Goal: Task Accomplishment & Management: Complete application form

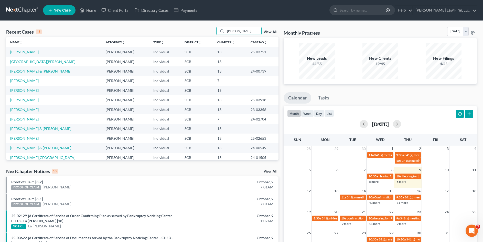
type input "[PERSON_NAME]"
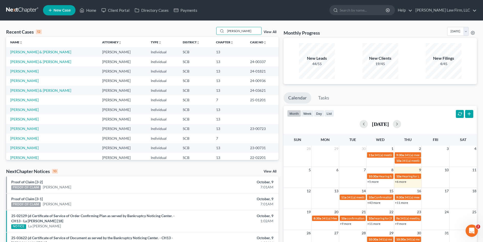
click at [22, 85] on td "[PERSON_NAME]" at bounding box center [52, 80] width 92 height 9
click at [27, 79] on link "[PERSON_NAME]" at bounding box center [24, 80] width 28 height 4
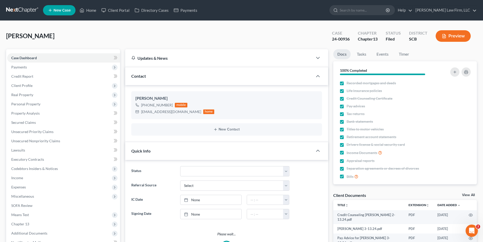
select select "3"
click at [31, 9] on link at bounding box center [22, 10] width 33 height 9
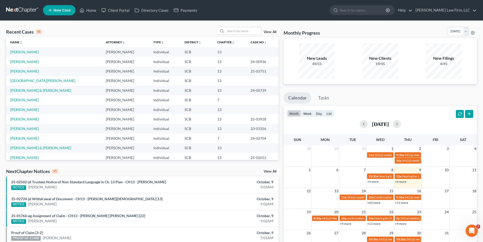
click at [66, 9] on span "New Case" at bounding box center [61, 10] width 17 height 4
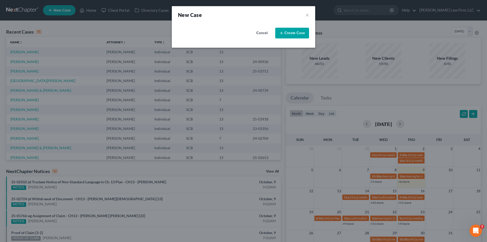
select select "72"
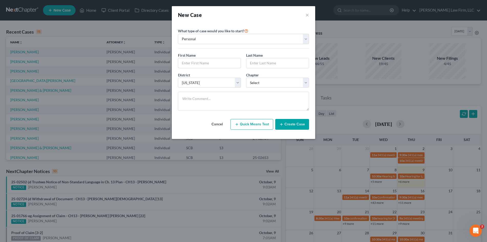
click at [216, 67] on input "text" at bounding box center [209, 63] width 62 height 10
type input "[PERSON_NAME]"
click at [274, 62] on input "text" at bounding box center [277, 63] width 62 height 10
type input "Waring"
click at [269, 83] on select "Select 7 11 12 13" at bounding box center [277, 83] width 63 height 10
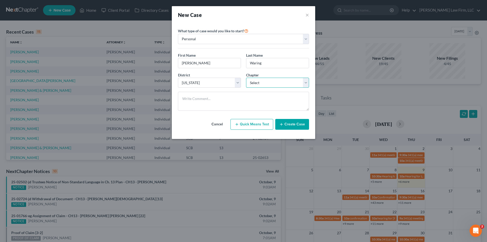
select select "3"
click at [246, 78] on select "Select 7 11 12 13" at bounding box center [277, 83] width 63 height 10
click at [294, 123] on button "Create Case" at bounding box center [292, 124] width 34 height 11
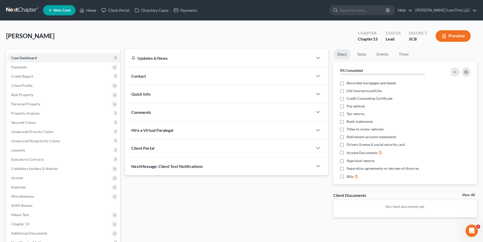
click at [139, 79] on div "Contact" at bounding box center [219, 76] width 188 height 18
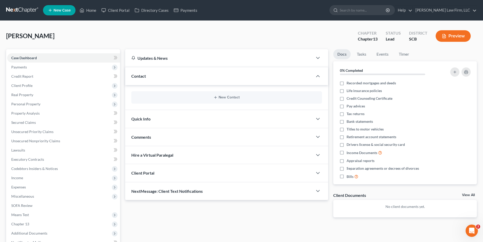
click at [199, 91] on div "New Contact" at bounding box center [226, 97] width 203 height 25
click at [195, 95] on div "New Contact" at bounding box center [226, 97] width 191 height 12
click at [221, 96] on button "New Contact" at bounding box center [226, 97] width 183 height 4
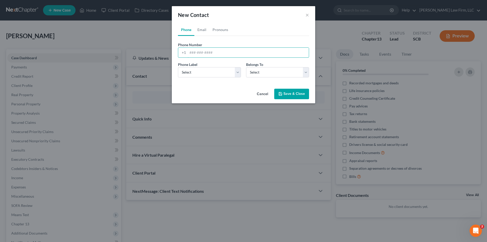
click at [206, 54] on input "tel" at bounding box center [248, 53] width 121 height 10
type input "[PHONE_NUMBER]"
drag, startPoint x: 221, startPoint y: 71, endPoint x: 219, endPoint y: 74, distance: 4.0
click at [221, 71] on select "Select Mobile Home Work Other" at bounding box center [209, 72] width 63 height 10
select select "0"
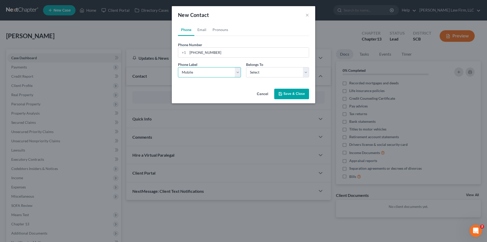
click at [178, 67] on select "Select Mobile Home Work Other" at bounding box center [209, 72] width 63 height 10
click at [275, 73] on select "Select Client Other" at bounding box center [277, 72] width 63 height 10
select select "0"
click at [246, 67] on select "Select Client Other" at bounding box center [277, 72] width 63 height 10
select select "0"
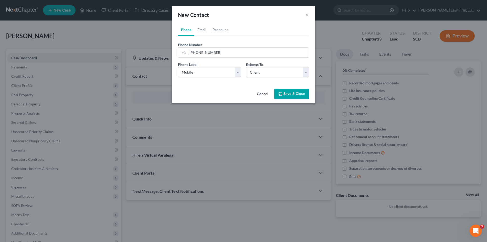
click at [200, 31] on link "Email" at bounding box center [201, 30] width 15 height 12
click at [200, 55] on input "email" at bounding box center [248, 53] width 121 height 10
type input "[EMAIL_ADDRESS][DOMAIN_NAME]"
click at [220, 75] on select "Select Home Work Other" at bounding box center [209, 72] width 63 height 10
select select "0"
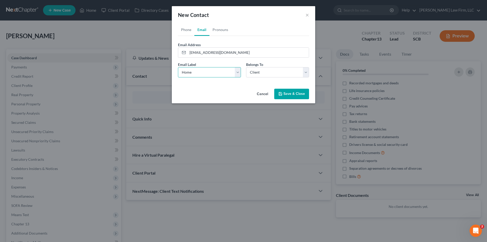
click at [178, 67] on select "Select Home Work Other" at bounding box center [209, 72] width 63 height 10
click at [224, 28] on link "Pronouns" at bounding box center [220, 30] width 22 height 12
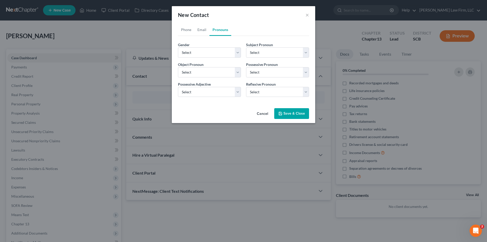
click at [299, 115] on button "Save & Close" at bounding box center [291, 113] width 35 height 11
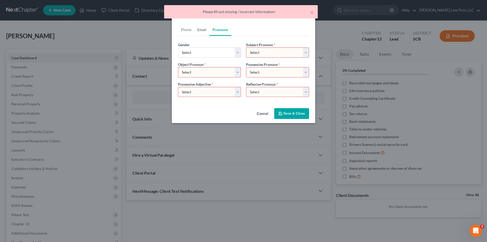
click at [199, 30] on link "Email" at bounding box center [201, 30] width 15 height 12
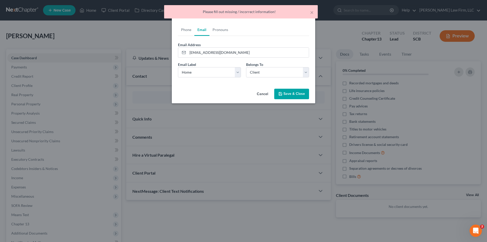
click at [298, 95] on button "Save & Close" at bounding box center [291, 94] width 35 height 11
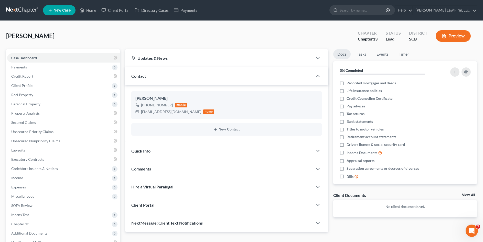
click at [28, 87] on span "Client Profile" at bounding box center [21, 85] width 21 height 4
click at [34, 123] on span "Debtor Addresses" at bounding box center [36, 122] width 29 height 4
select select "0"
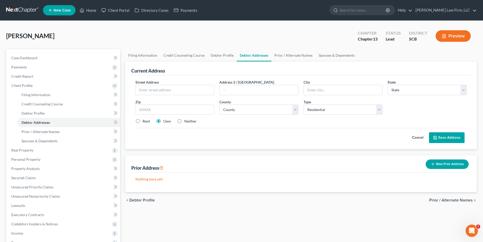
click at [164, 92] on input "text" at bounding box center [175, 90] width 79 height 10
type input "[STREET_ADDRESS]"
click at [355, 90] on input "text" at bounding box center [343, 90] width 79 height 10
click at [179, 116] on div "Street Address * [STREET_ADDRESS] Address 2 / [GEOGRAPHIC_DATA] * State * State…" at bounding box center [301, 103] width 336 height 49
click at [181, 111] on input "text" at bounding box center [174, 109] width 79 height 10
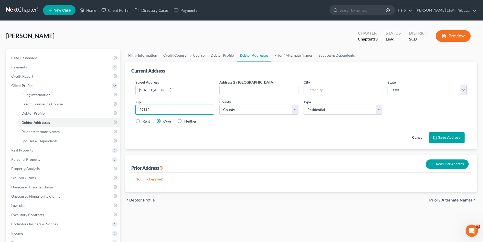
type input "29112"
click at [226, 131] on div "Cancel Save Address" at bounding box center [300, 135] width 331 height 15
type input "North"
select select "42"
click at [261, 108] on select "County [GEOGRAPHIC_DATA] [GEOGRAPHIC_DATA] [GEOGRAPHIC_DATA] [GEOGRAPHIC_DATA] …" at bounding box center [258, 109] width 79 height 10
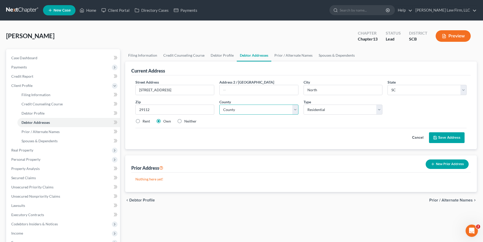
select select "37"
click at [219, 104] on select "County [GEOGRAPHIC_DATA] [GEOGRAPHIC_DATA] [GEOGRAPHIC_DATA] [GEOGRAPHIC_DATA] …" at bounding box center [258, 109] width 79 height 10
click at [444, 139] on button "Save Address" at bounding box center [447, 137] width 36 height 11
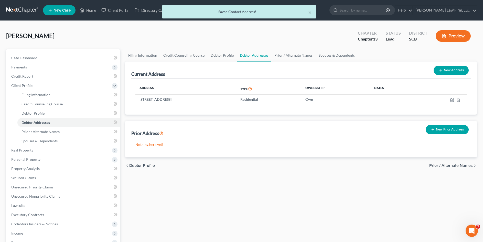
click at [28, 69] on span "Payments" at bounding box center [63, 66] width 113 height 9
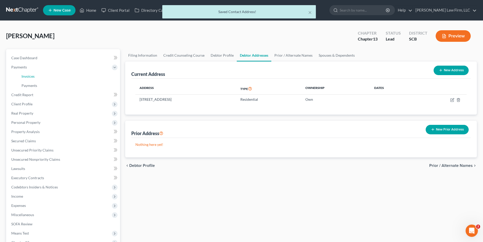
click at [31, 79] on link "Invoices" at bounding box center [68, 76] width 103 height 9
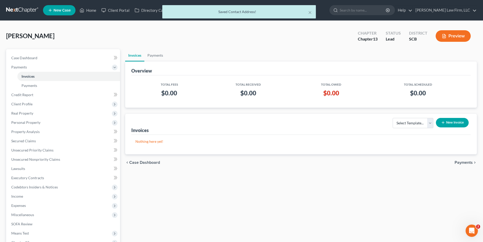
click at [459, 123] on button "New Invoice" at bounding box center [452, 122] width 33 height 9
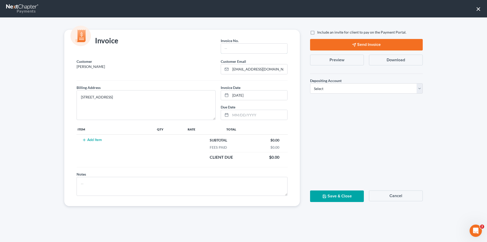
click at [233, 49] on input "text" at bounding box center [254, 49] width 66 height 10
type input "Cola"
click at [93, 139] on button "Add Item" at bounding box center [92, 140] width 23 height 4
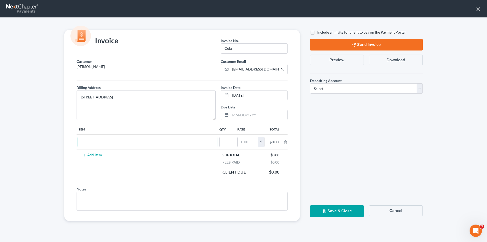
click at [95, 145] on input "text" at bounding box center [147, 142] width 139 height 10
type input "Chapter 13"
click at [237, 143] on td "$" at bounding box center [250, 141] width 29 height 15
click at [233, 142] on input "text" at bounding box center [227, 142] width 15 height 10
type input "1"
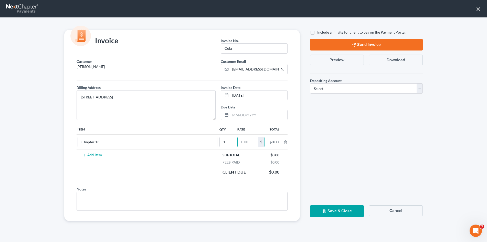
click at [252, 140] on input "text" at bounding box center [248, 142] width 20 height 10
type input "1,800"
drag, startPoint x: 345, startPoint y: 85, endPoint x: 344, endPoint y: 90, distance: 4.4
click at [345, 85] on select "Select Operation Trust" at bounding box center [366, 88] width 113 height 10
select select "1"
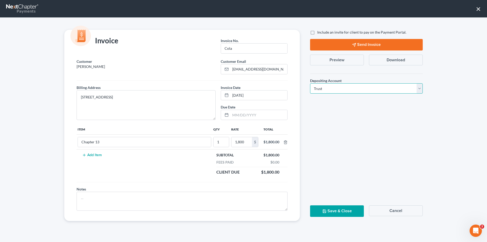
click at [310, 83] on select "Select Operation Trust" at bounding box center [366, 88] width 113 height 10
click at [330, 211] on button "Save & Close" at bounding box center [337, 211] width 54 height 12
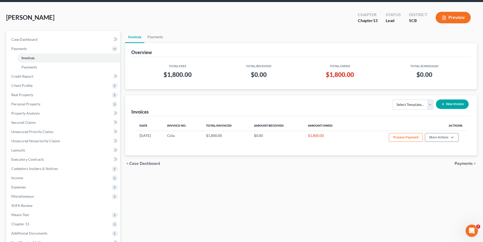
scroll to position [77, 0]
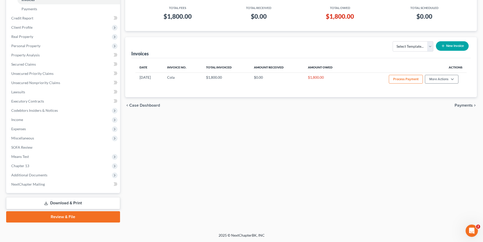
click at [32, 173] on span "Additional Documents" at bounding box center [29, 175] width 36 height 4
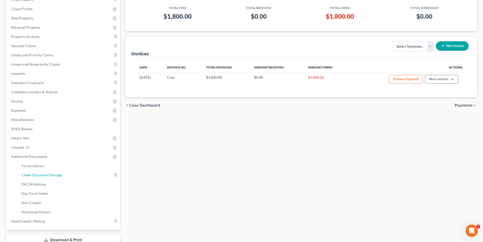
click at [37, 177] on span "Client Document Storage" at bounding box center [42, 175] width 40 height 4
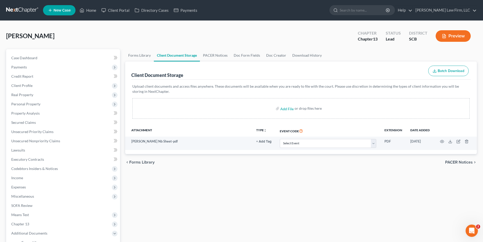
click at [69, 11] on span "New Case" at bounding box center [61, 10] width 17 height 4
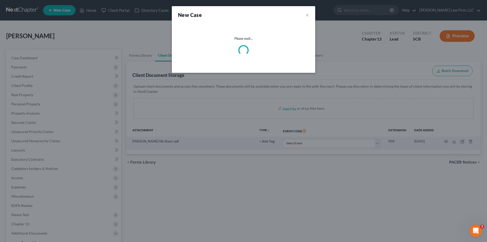
select select "72"
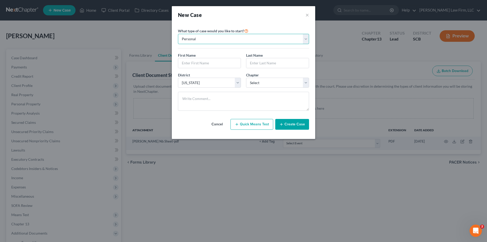
click at [195, 38] on select "Personal Business" at bounding box center [243, 39] width 131 height 10
click at [178, 34] on select "Personal Business" at bounding box center [243, 39] width 131 height 10
drag, startPoint x: 193, startPoint y: 57, endPoint x: 194, endPoint y: 63, distance: 6.2
click at [193, 60] on div "First Name *" at bounding box center [209, 60] width 68 height 16
click at [194, 63] on input "text" at bounding box center [209, 63] width 62 height 10
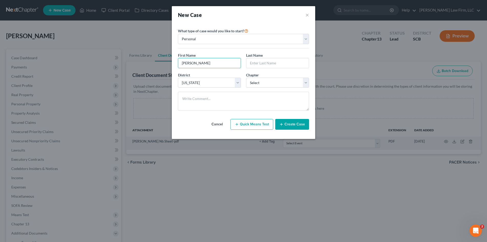
type input "[PERSON_NAME]"
click at [258, 62] on input "text" at bounding box center [277, 63] width 62 height 10
type input "[PERSON_NAME]"
click at [257, 85] on select "Select 7 11 12 13" at bounding box center [277, 83] width 63 height 10
select select "3"
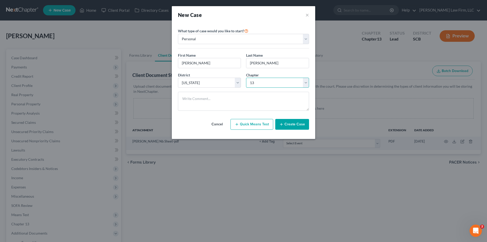
click at [246, 78] on select "Select 7 11 12 13" at bounding box center [277, 83] width 63 height 10
click at [296, 125] on button "Create Case" at bounding box center [292, 124] width 34 height 11
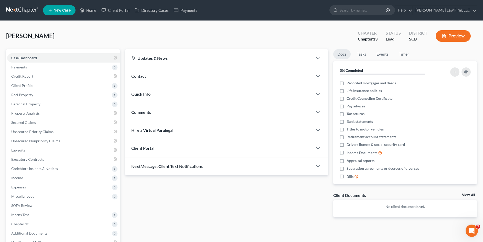
click at [132, 77] on span "Contact" at bounding box center [138, 75] width 15 height 5
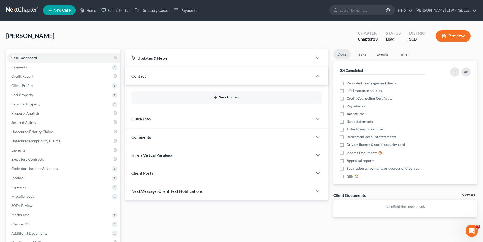
click at [224, 97] on button "New Contact" at bounding box center [226, 97] width 183 height 4
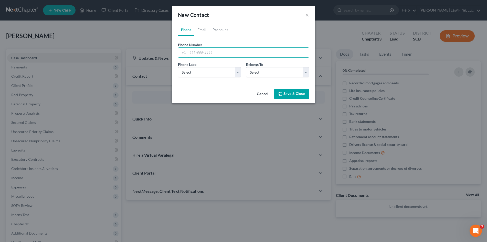
click at [201, 57] on input "tel" at bounding box center [248, 53] width 121 height 10
type input "[PHONE_NUMBER]"
click at [201, 69] on select "Select Mobile Home Work Other" at bounding box center [209, 72] width 63 height 10
select select "0"
click at [178, 67] on select "Select Mobile Home Work Other" at bounding box center [209, 72] width 63 height 10
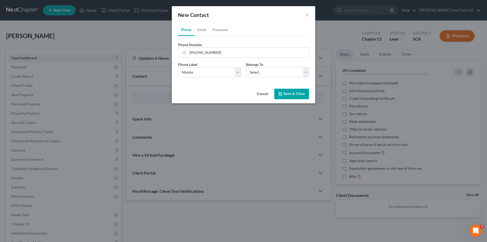
drag, startPoint x: 259, startPoint y: 62, endPoint x: 258, endPoint y: 69, distance: 6.3
click at [260, 63] on span "Belongs To" at bounding box center [254, 64] width 17 height 4
drag, startPoint x: 258, startPoint y: 69, endPoint x: 258, endPoint y: 72, distance: 3.1
click at [258, 69] on select "Select Client Other" at bounding box center [277, 72] width 63 height 10
select select "0"
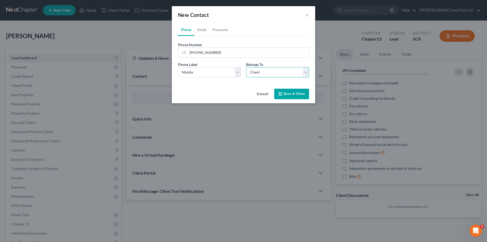
click at [246, 67] on select "Select Client Other" at bounding box center [277, 72] width 63 height 10
click at [204, 30] on link "Email" at bounding box center [201, 30] width 15 height 12
click at [208, 55] on input "email" at bounding box center [248, 53] width 121 height 10
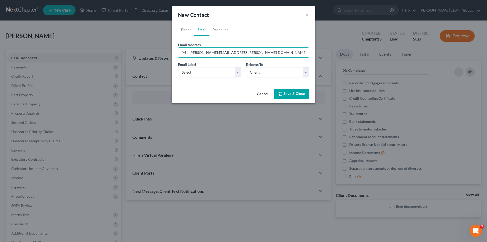
type input "[PERSON_NAME][EMAIL_ADDRESS][PERSON_NAME][DOMAIN_NAME]"
click at [218, 72] on select "Select Home Work Other" at bounding box center [209, 72] width 63 height 10
select select "0"
click at [178, 67] on select "Select Home Work Other" at bounding box center [209, 72] width 63 height 10
click at [268, 72] on select "Select Client Other" at bounding box center [277, 72] width 63 height 10
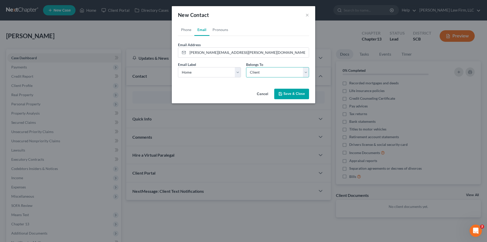
click at [246, 67] on select "Select Client Other" at bounding box center [277, 72] width 63 height 10
click at [290, 95] on button "Save & Close" at bounding box center [291, 94] width 35 height 11
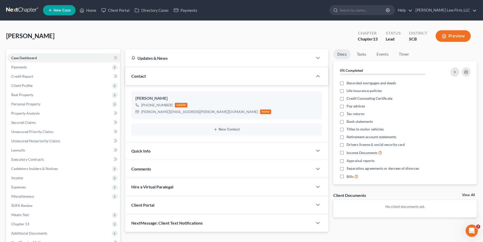
click at [31, 86] on span "Client Profile" at bounding box center [21, 85] width 21 height 4
click at [34, 120] on span "Debtor Addresses" at bounding box center [36, 122] width 29 height 4
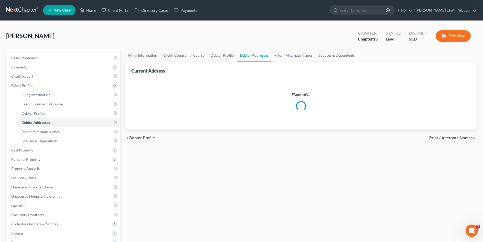
select select "0"
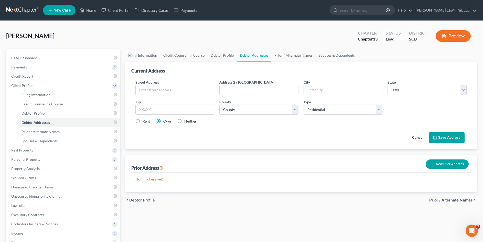
click at [145, 89] on input "text" at bounding box center [175, 90] width 79 height 10
type input "[STREET_ADDRESS]"
click at [188, 110] on input "text" at bounding box center [174, 109] width 79 height 10
type input "29229"
type input "Columbia"
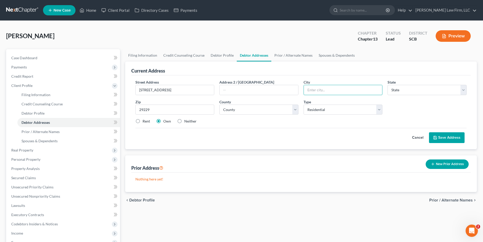
select select "42"
click at [339, 92] on input "Columbia" at bounding box center [343, 90] width 79 height 10
click at [261, 113] on select "County [GEOGRAPHIC_DATA] [GEOGRAPHIC_DATA] [GEOGRAPHIC_DATA] [GEOGRAPHIC_DATA] …" at bounding box center [258, 109] width 79 height 10
select select "39"
click at [219, 104] on select "County [GEOGRAPHIC_DATA] [GEOGRAPHIC_DATA] [GEOGRAPHIC_DATA] [GEOGRAPHIC_DATA] …" at bounding box center [258, 109] width 79 height 10
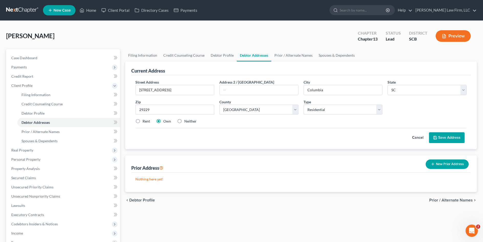
click at [440, 136] on button "Save Address" at bounding box center [447, 137] width 36 height 11
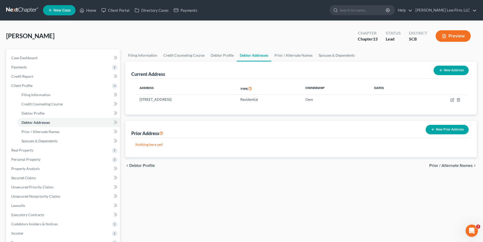
click at [37, 65] on span "Payments" at bounding box center [63, 66] width 113 height 9
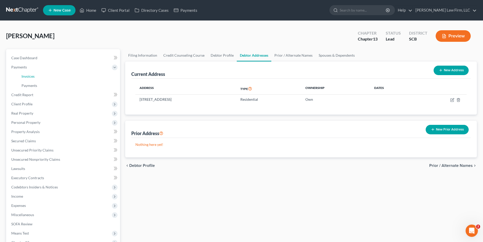
click at [38, 76] on link "Invoices" at bounding box center [68, 76] width 103 height 9
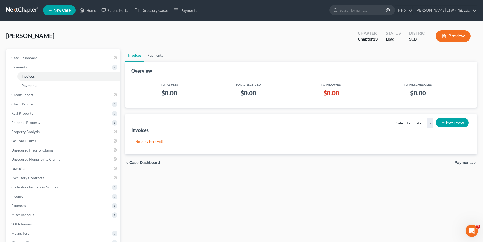
click at [448, 121] on button "New Invoice" at bounding box center [452, 122] width 33 height 9
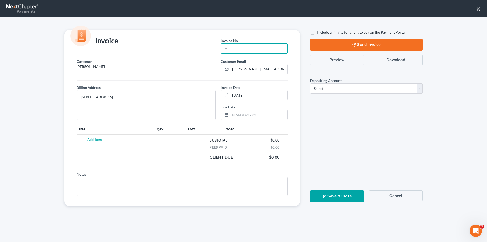
drag, startPoint x: 252, startPoint y: 45, endPoint x: 251, endPoint y: 47, distance: 2.9
click at [252, 45] on input "text" at bounding box center [254, 49] width 66 height 10
type input "Cola"
click at [94, 137] on td "Add Item" at bounding box center [116, 148] width 79 height 28
click at [94, 139] on button "Add Item" at bounding box center [92, 140] width 23 height 4
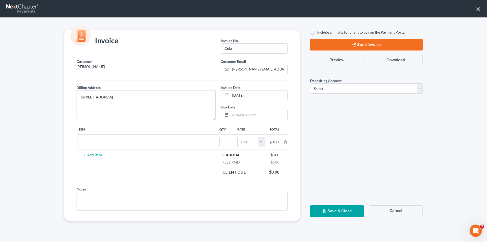
click at [121, 139] on input "text" at bounding box center [147, 142] width 139 height 10
type input "Chapter 13"
click at [223, 140] on input "text" at bounding box center [227, 142] width 15 height 10
type input "1"
click at [248, 145] on input "text" at bounding box center [248, 142] width 20 height 10
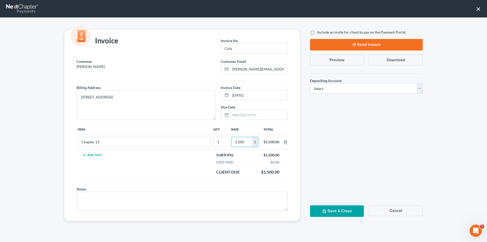
type input "1,500"
click at [329, 83] on label "Depositing Account *" at bounding box center [325, 80] width 31 height 5
drag, startPoint x: 328, startPoint y: 86, endPoint x: 329, endPoint y: 91, distance: 4.7
click at [328, 86] on select "Select Operation Trust" at bounding box center [366, 88] width 113 height 10
select select "1"
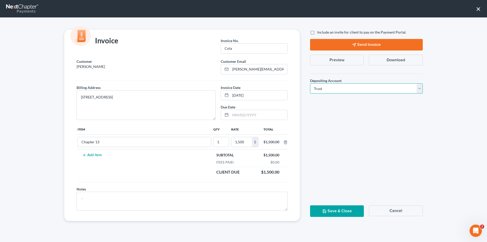
click at [310, 83] on select "Select Operation Trust" at bounding box center [366, 88] width 113 height 10
click at [343, 213] on button "Save & Close" at bounding box center [337, 211] width 54 height 12
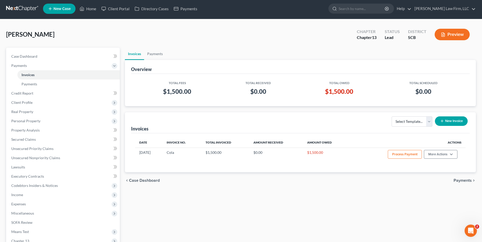
scroll to position [77, 0]
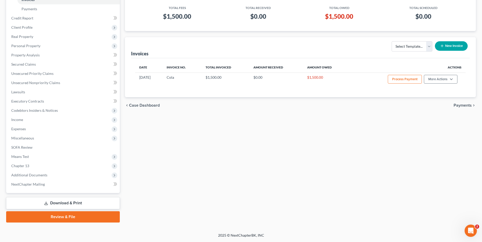
click at [38, 176] on span "Additional Documents" at bounding box center [29, 175] width 36 height 4
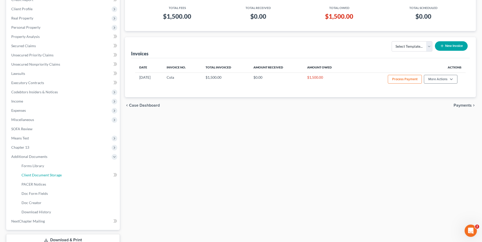
click at [38, 175] on span "Client Document Storage" at bounding box center [42, 175] width 40 height 4
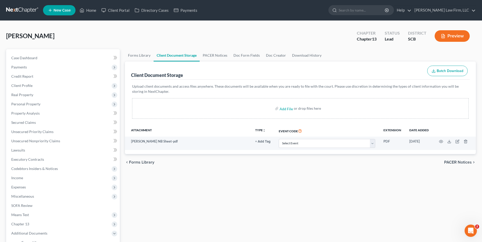
click at [27, 13] on link at bounding box center [22, 10] width 33 height 9
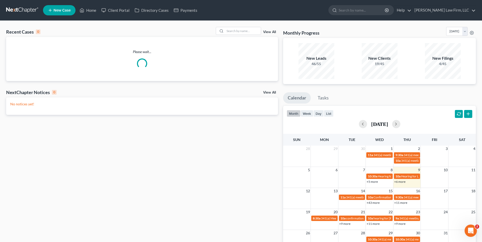
click at [239, 35] on div at bounding box center [239, 31] width 46 height 8
click at [239, 33] on input "search" at bounding box center [243, 30] width 36 height 7
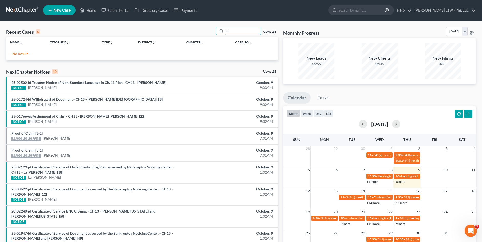
type input "u"
type input "harvey"
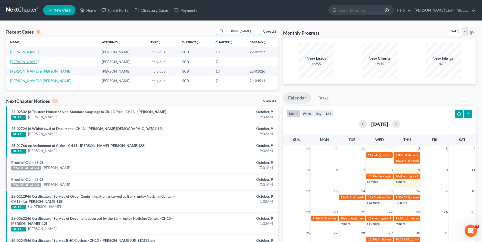
click at [30, 62] on link "Harvey, Uyless" at bounding box center [24, 61] width 28 height 4
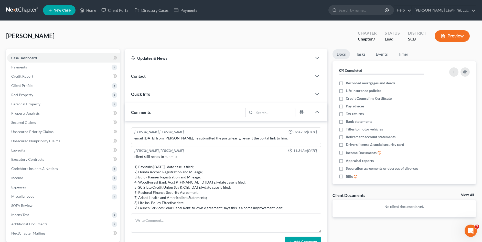
scroll to position [152, 0]
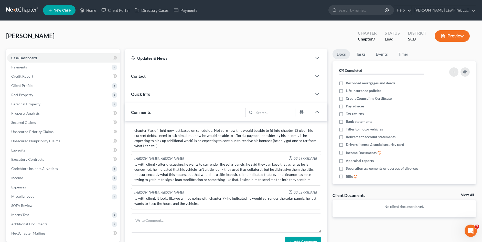
click at [37, 68] on span "Payments" at bounding box center [63, 66] width 113 height 9
click at [36, 77] on link "Invoices" at bounding box center [68, 76] width 102 height 9
